Goal: Task Accomplishment & Management: Complete application form

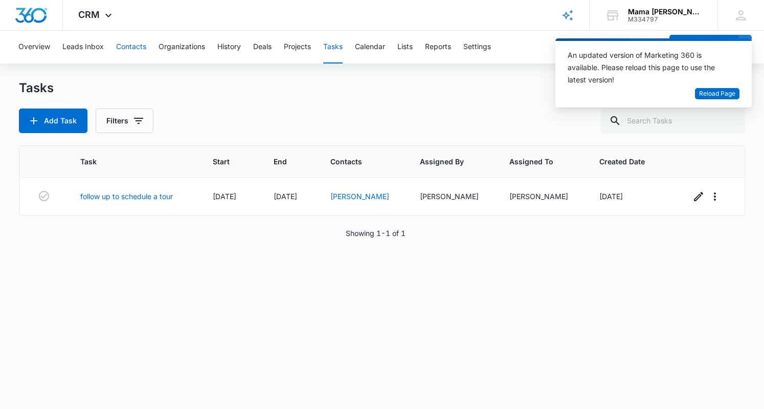
click at [126, 45] on button "Contacts" at bounding box center [131, 47] width 30 height 33
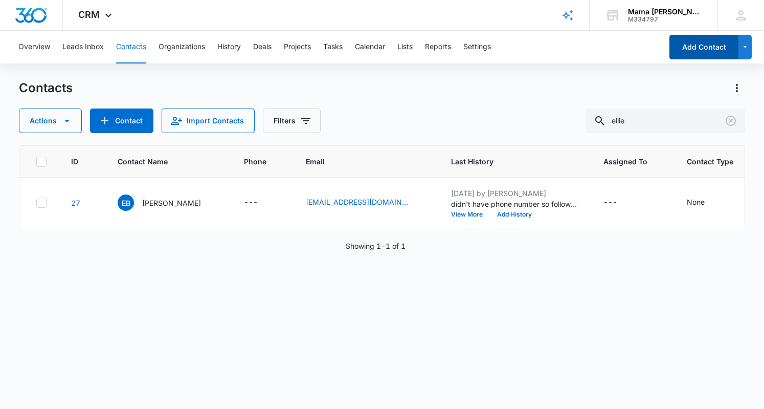
click at [711, 51] on button "Add Contact" at bounding box center [704, 47] width 69 height 25
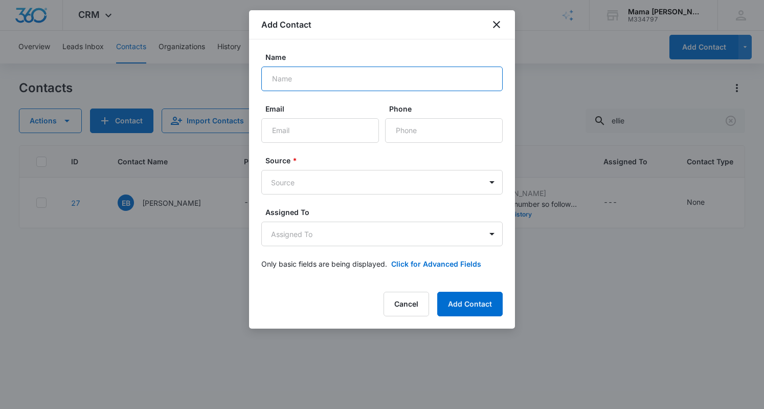
click at [300, 78] on input "Name" at bounding box center [381, 78] width 241 height 25
type input "Kelsey Haley"
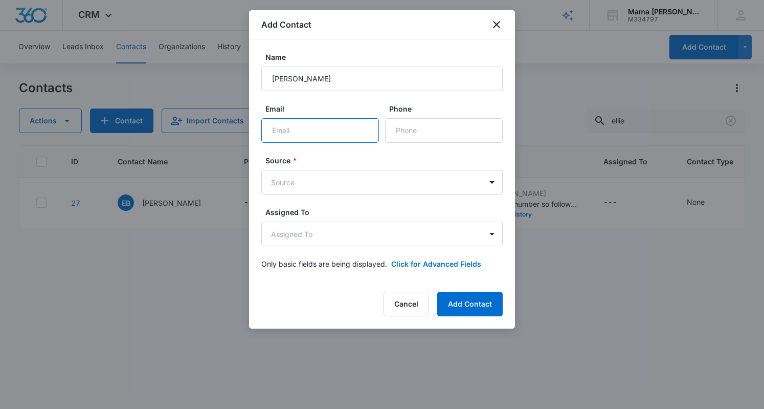
click at [292, 125] on input "Email" at bounding box center [320, 130] width 118 height 25
paste input "mailto:kelseybrandle@gmail.com"
click at [280, 125] on input "mailto:kelseybrandle@gmail.com" at bounding box center [320, 130] width 118 height 25
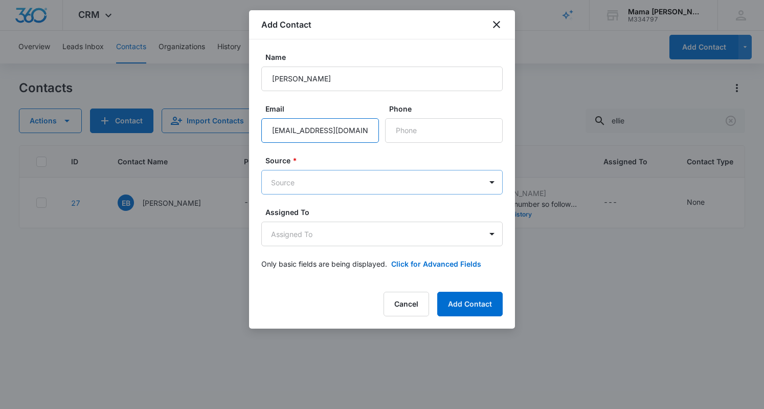
type input "kelseybrandle@gmail.com"
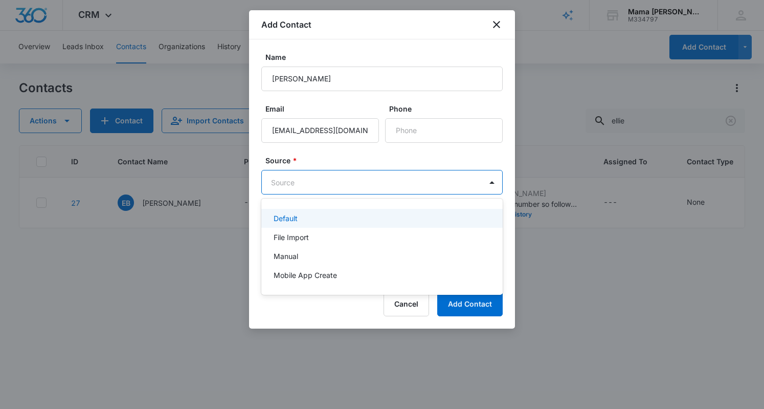
click at [359, 181] on body "CRM Apps Reputation Websites Forms CRM Email Social POS Content Ads Intelligenc…" at bounding box center [382, 204] width 764 height 409
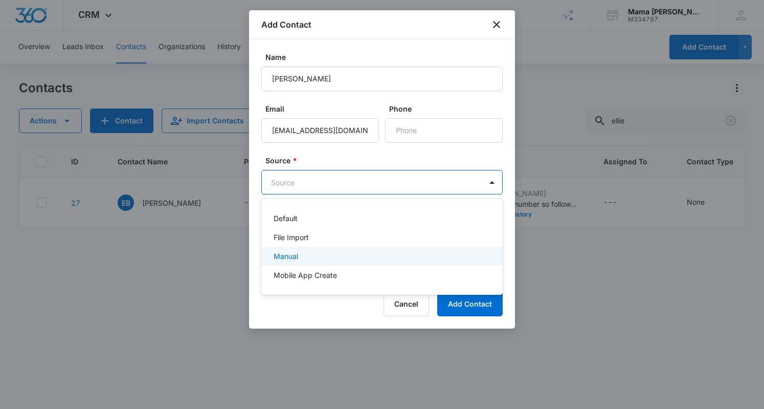
click at [315, 254] on div "Manual" at bounding box center [381, 256] width 215 height 11
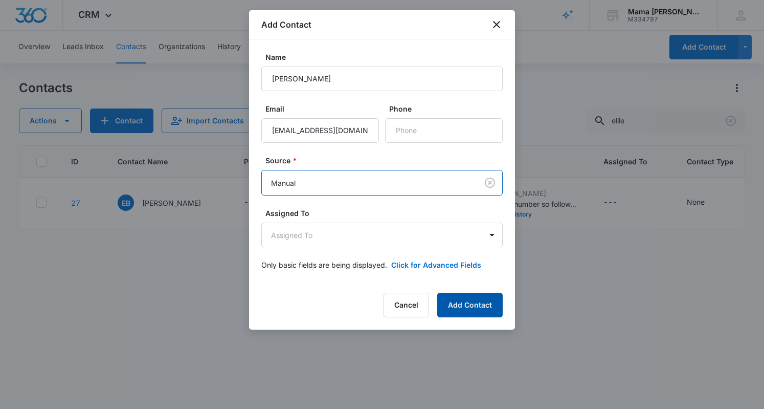
click at [475, 302] on button "Add Contact" at bounding box center [469, 305] width 65 height 25
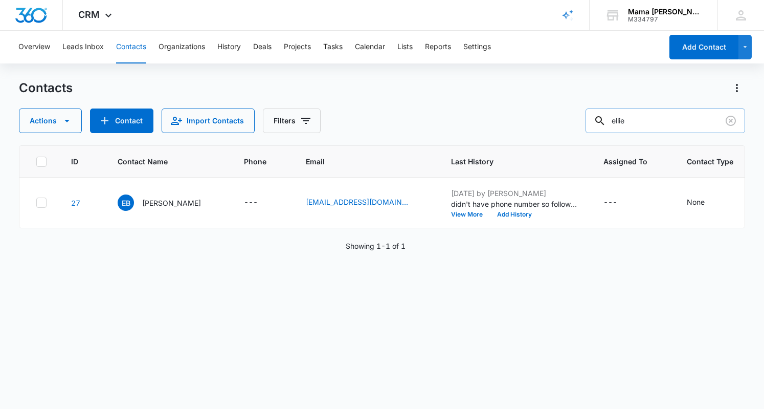
click at [639, 125] on input "ellie" at bounding box center [666, 120] width 160 height 25
type input "kelsey"
click at [166, 201] on p "Kelsey Haley" at bounding box center [171, 202] width 59 height 11
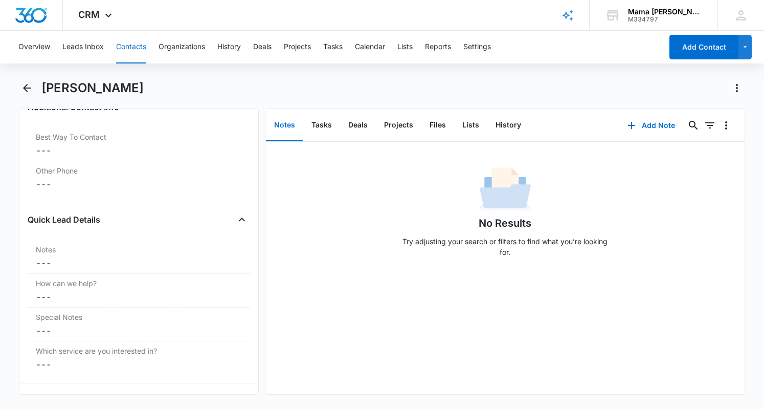
scroll to position [773, 0]
click at [39, 243] on label "Notes" at bounding box center [139, 248] width 206 height 11
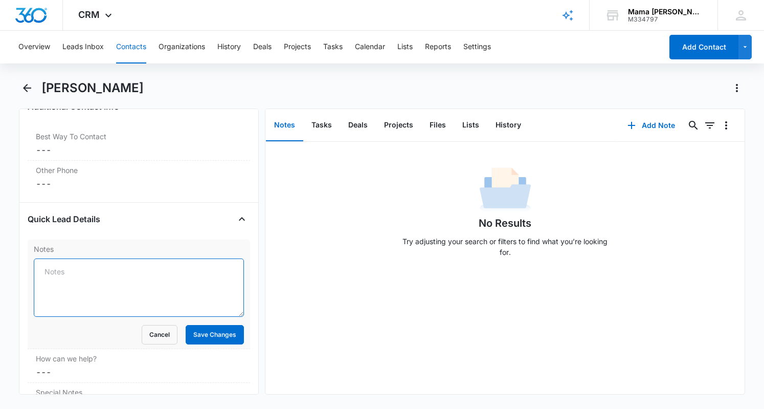
click at [68, 268] on textarea "Notes" at bounding box center [139, 287] width 210 height 58
type textarea "s"
type textarea "tour scheduled, sent tour confirmation and questionnaire"
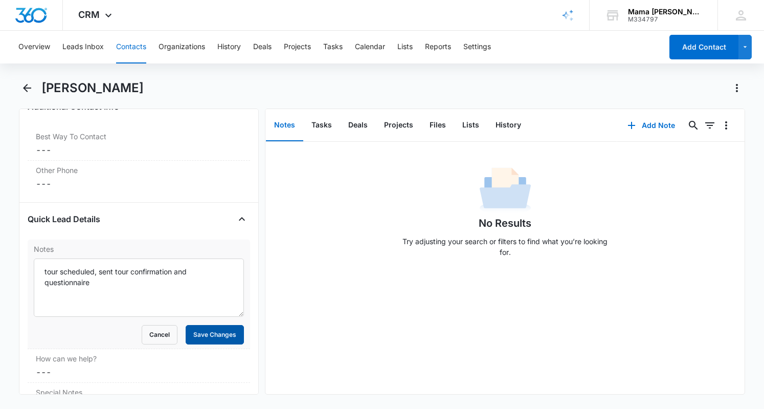
click at [218, 336] on button "Save Changes" at bounding box center [215, 334] width 58 height 19
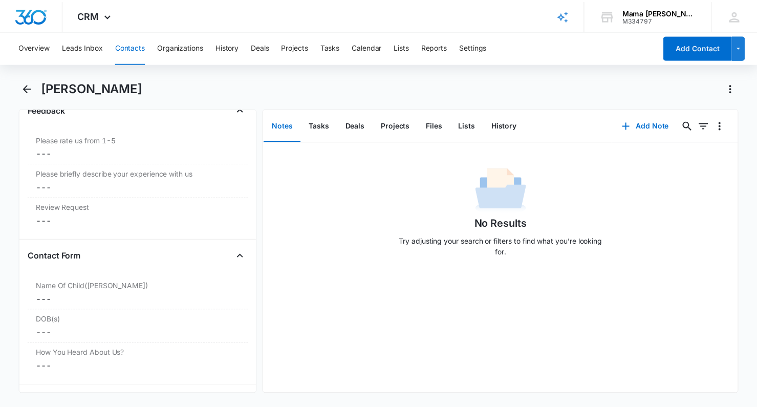
scroll to position [1193, 0]
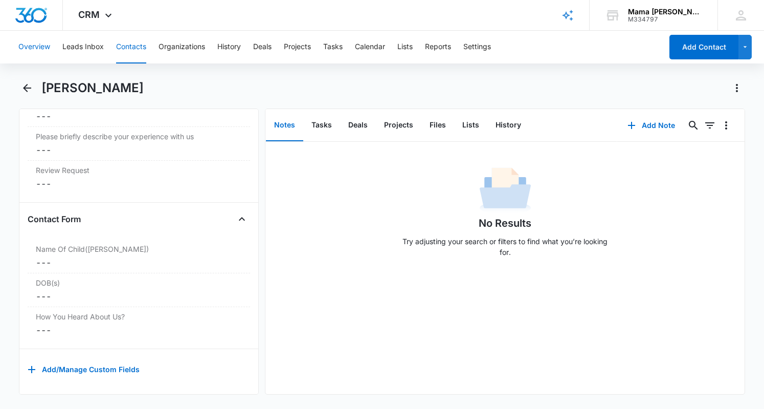
click at [36, 38] on button "Overview" at bounding box center [34, 47] width 32 height 33
